Goal: Obtain resource: Obtain resource

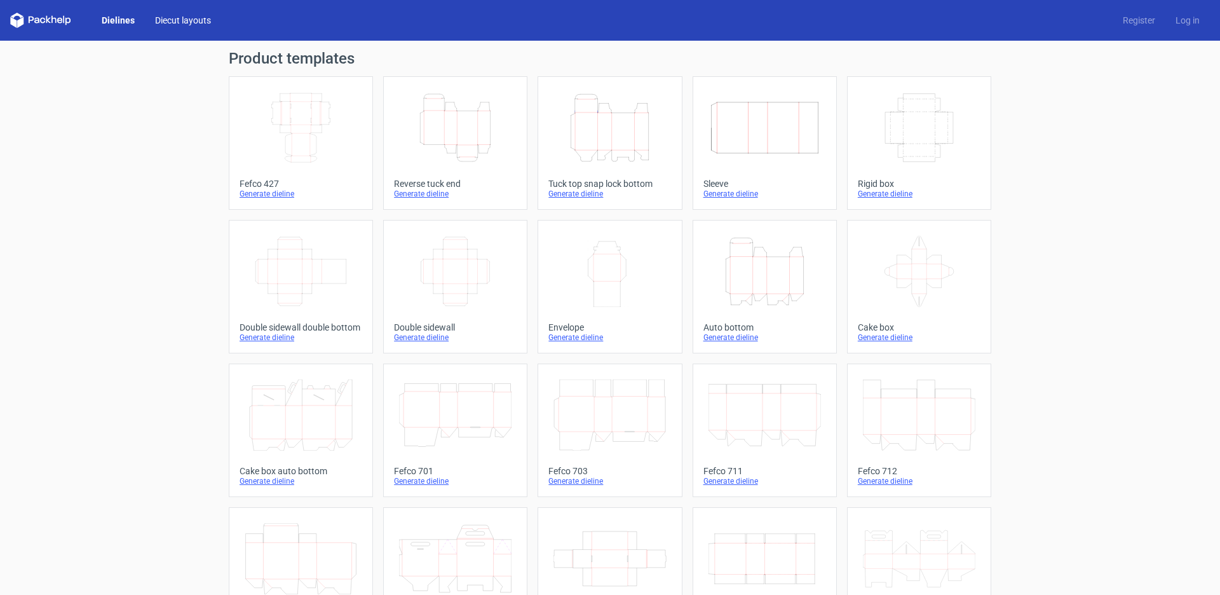
click at [184, 19] on link "Diecut layouts" at bounding box center [183, 20] width 76 height 13
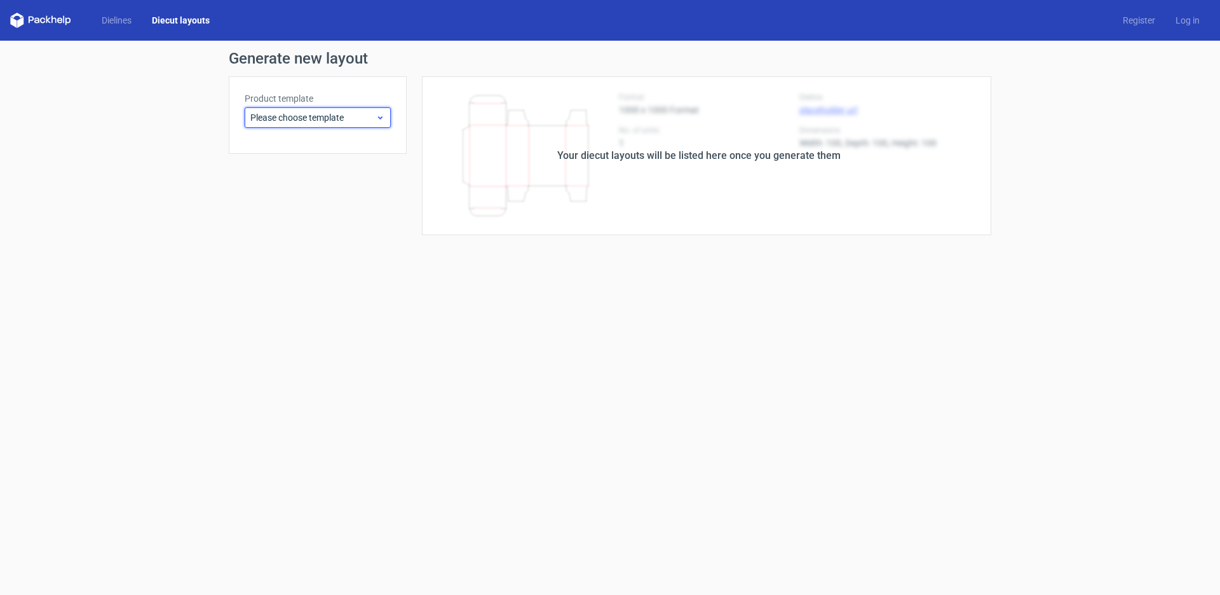
click at [383, 117] on icon at bounding box center [381, 117] width 10 height 10
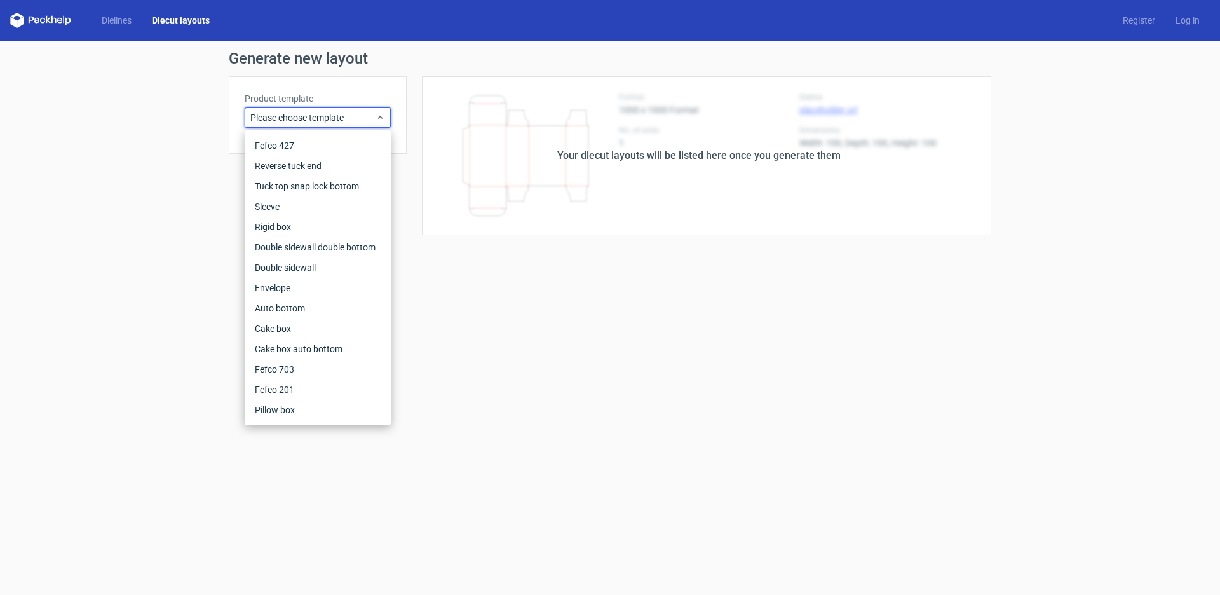
click at [123, 29] on div "Dielines Diecut layouts Register Log in" at bounding box center [610, 20] width 1220 height 41
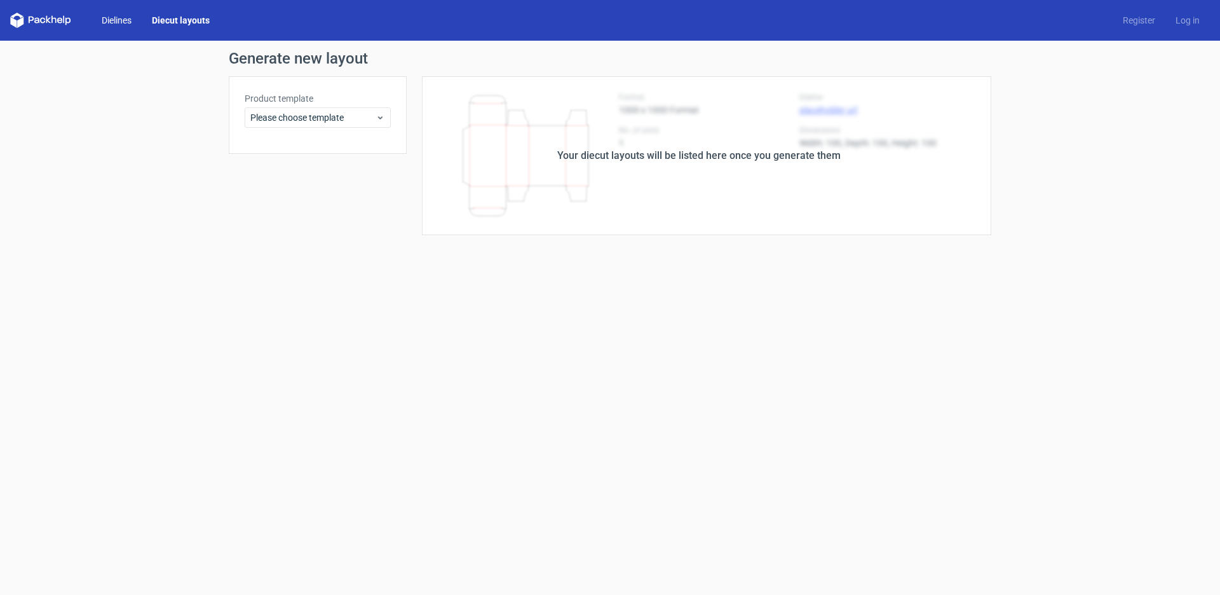
click at [122, 22] on link "Dielines" at bounding box center [117, 20] width 50 height 13
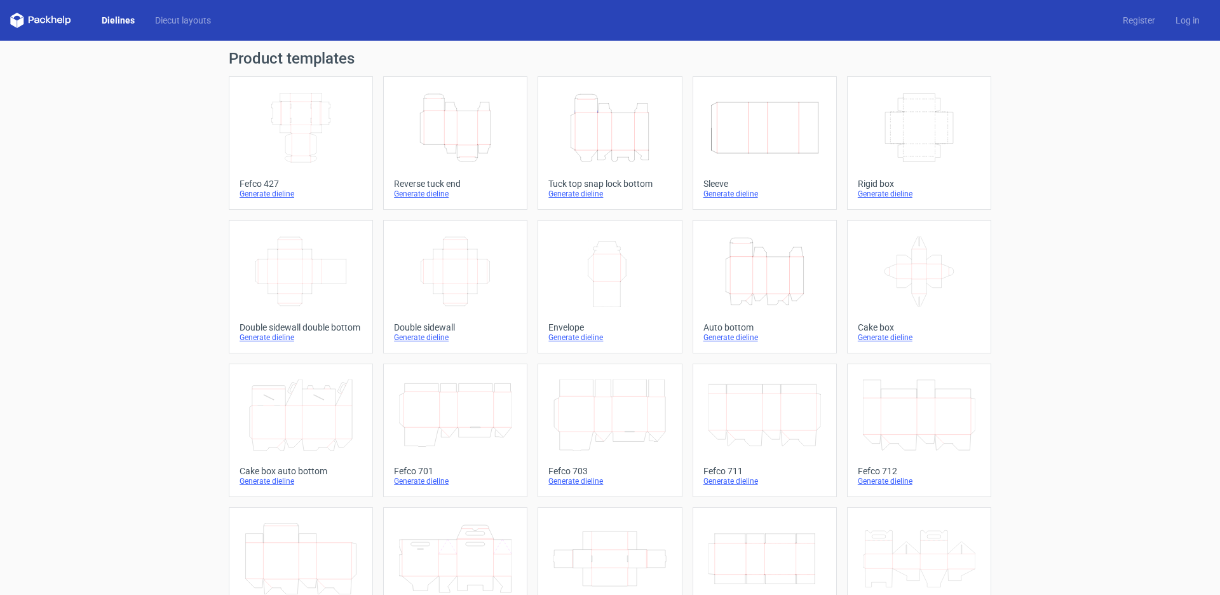
click at [458, 126] on icon "Height Depth Width" at bounding box center [455, 127] width 112 height 71
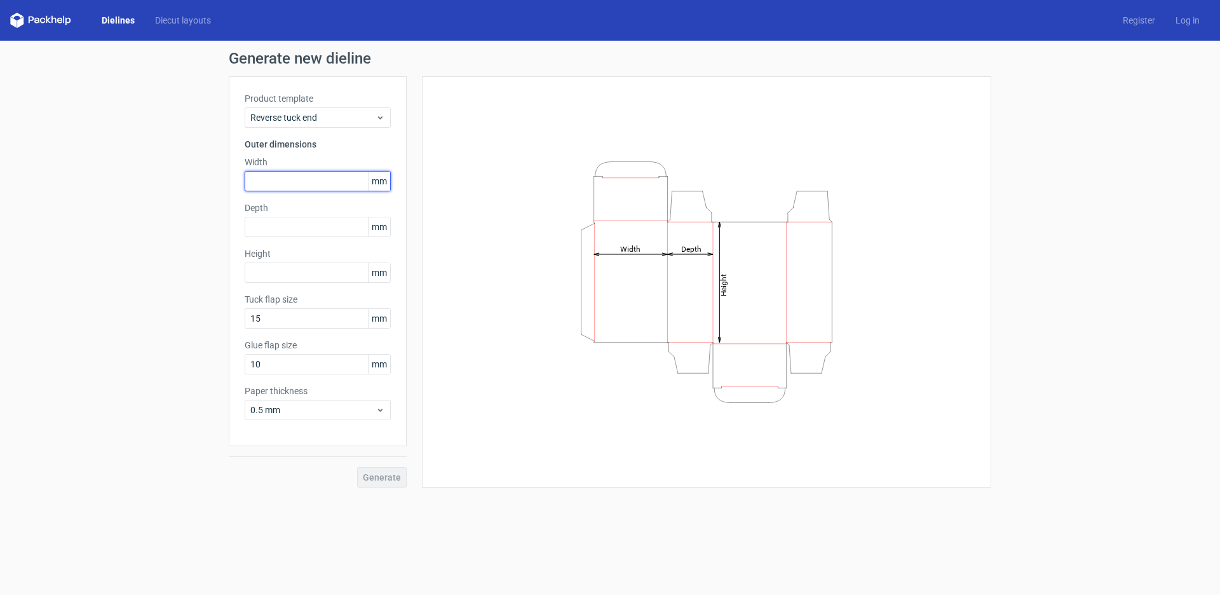
click at [291, 175] on input "text" at bounding box center [318, 181] width 146 height 20
type input "45"
click at [376, 184] on span "mm" at bounding box center [379, 181] width 22 height 19
click at [379, 182] on span "mm" at bounding box center [379, 181] width 22 height 19
drag, startPoint x: 325, startPoint y: 187, endPoint x: 204, endPoint y: 178, distance: 121.1
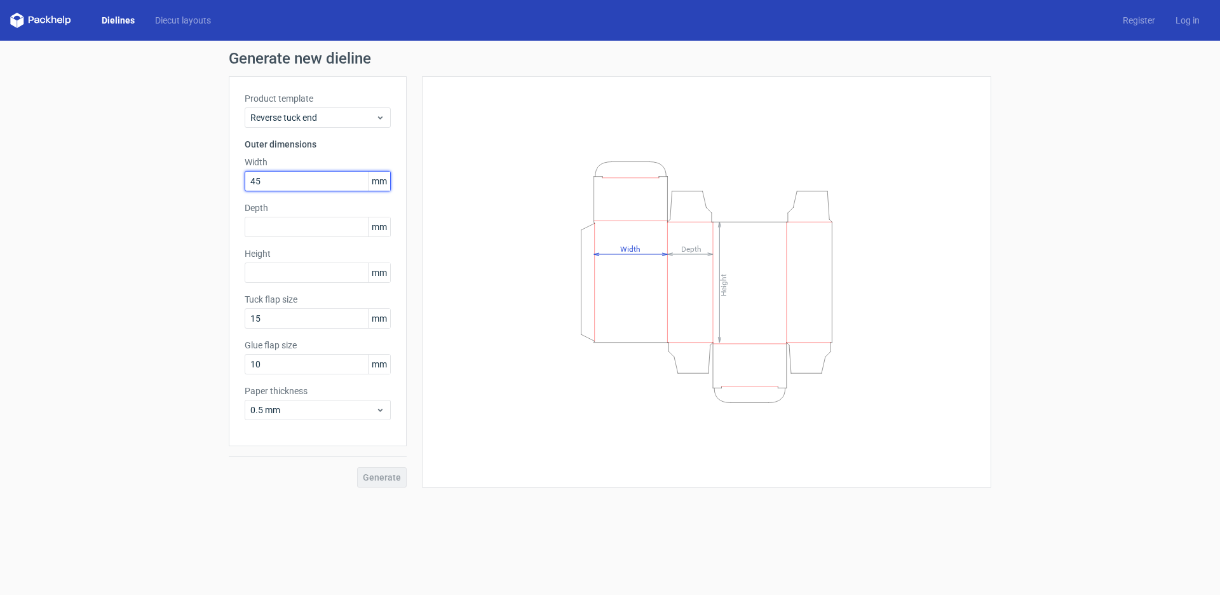
click at [204, 178] on div "Generate new dieline Product template Reverse tuck end Outer dimensions Width 4…" at bounding box center [610, 269] width 1220 height 457
paste input "1143"
type input "1143"
click at [280, 228] on div "Depth mm" at bounding box center [318, 219] width 146 height 36
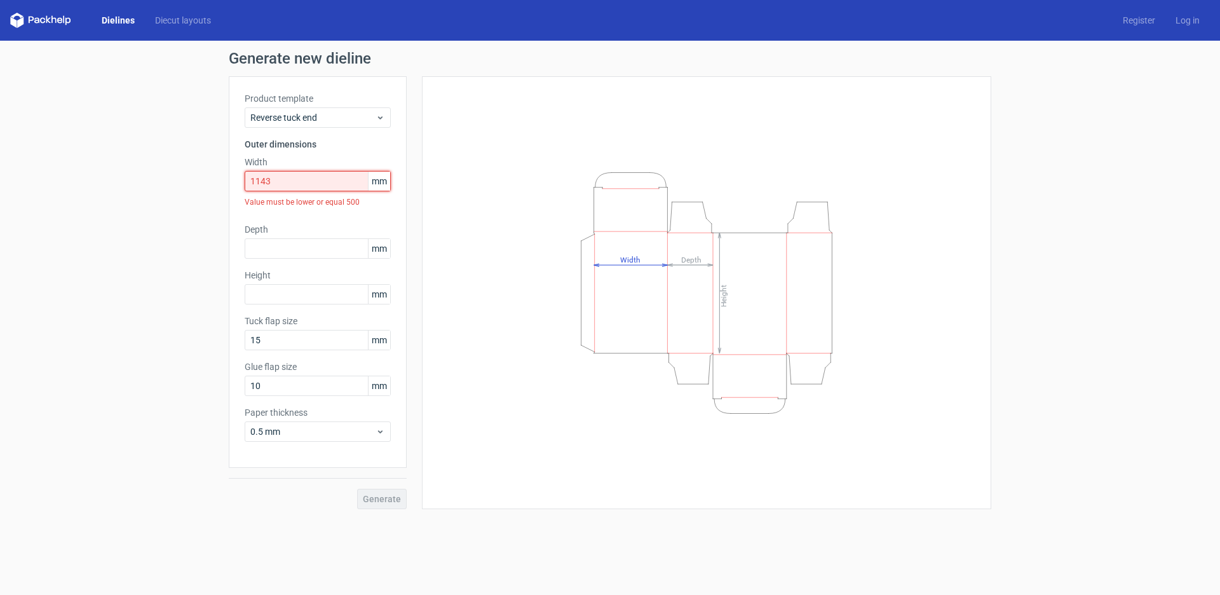
drag, startPoint x: 280, startPoint y: 182, endPoint x: 204, endPoint y: 179, distance: 76.3
click at [204, 179] on div "Generate new dieline Product template Reverse tuck end Outer dimensions Width 1…" at bounding box center [610, 280] width 1220 height 479
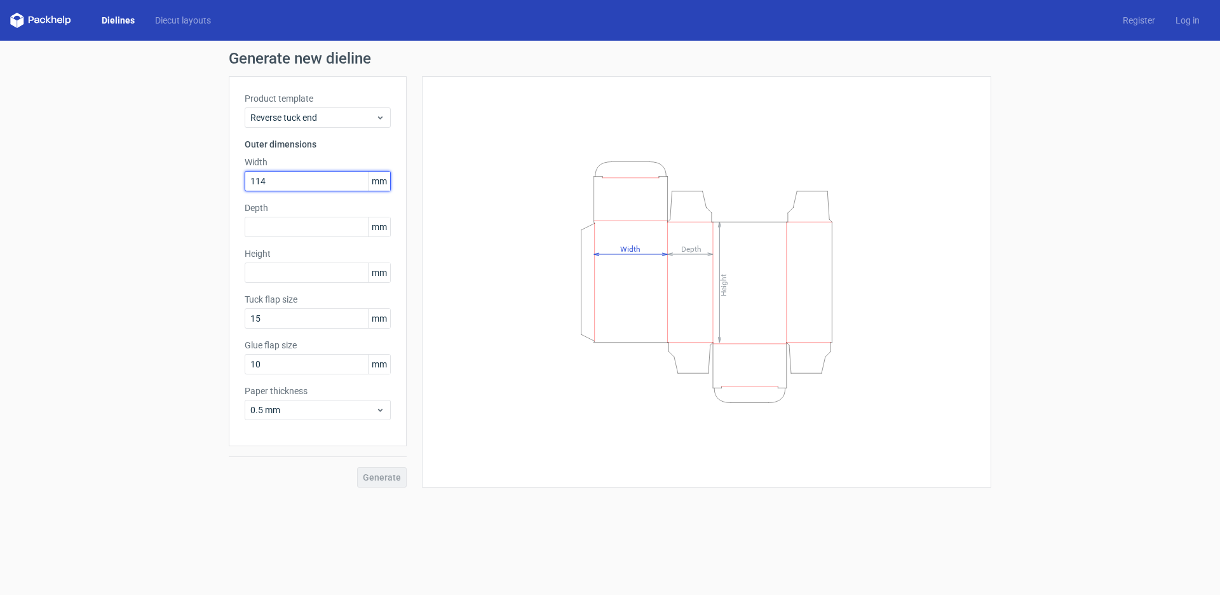
type input "114"
click at [313, 227] on input "text" at bounding box center [318, 227] width 146 height 20
type input "76"
click at [271, 276] on input "text" at bounding box center [318, 272] width 146 height 20
type input "50"
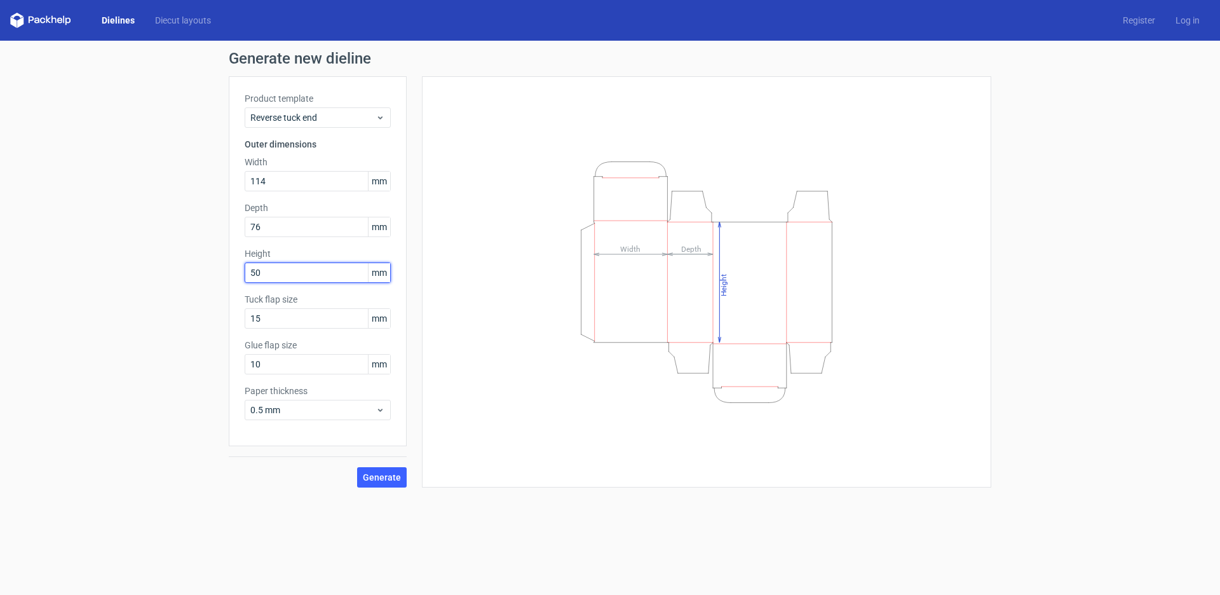
click at [383, 477] on button "Generate" at bounding box center [382, 477] width 50 height 20
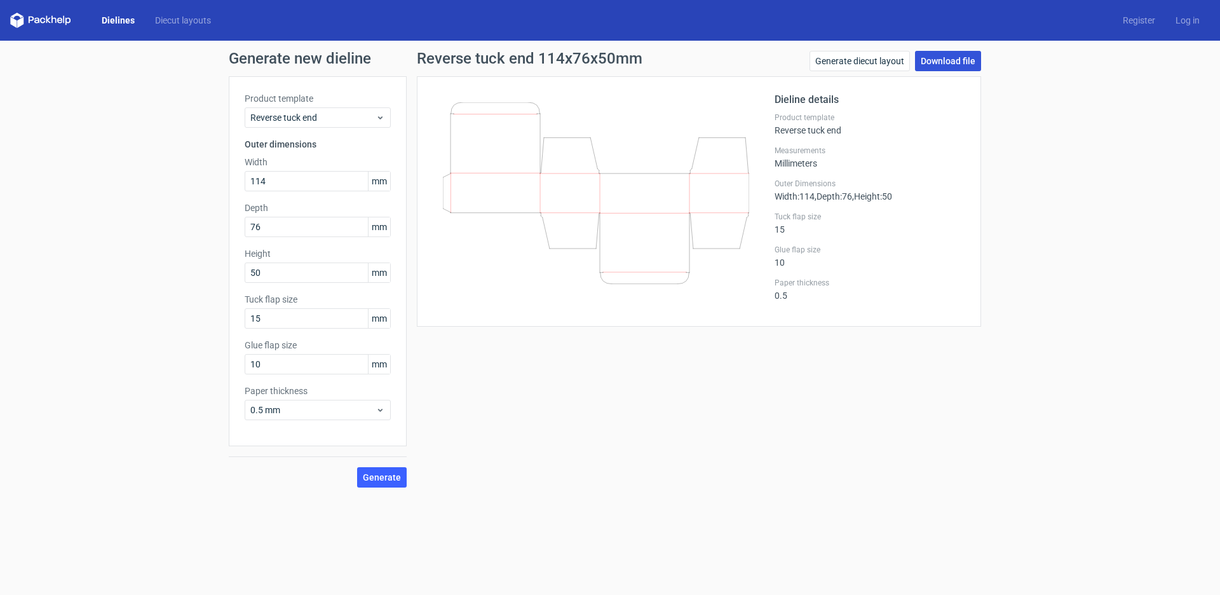
click at [937, 61] on link "Download file" at bounding box center [948, 61] width 66 height 20
